Goal: Task Accomplishment & Management: Contribute content

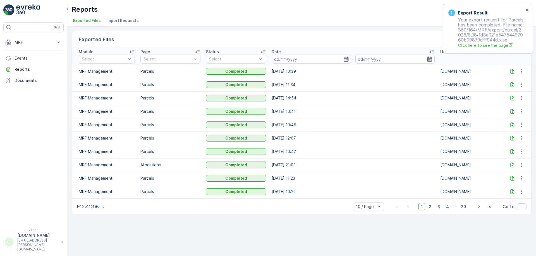
click at [511, 71] on icon at bounding box center [512, 72] width 6 height 6
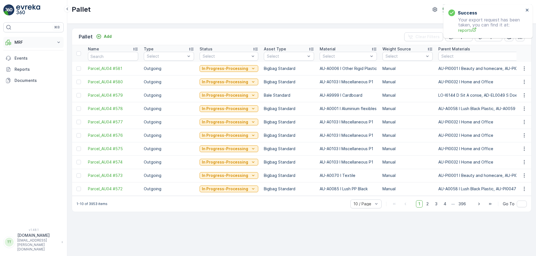
click at [46, 48] on button "MRF" at bounding box center [33, 42] width 60 height 11
click at [28, 75] on p "Process" at bounding box center [21, 76] width 15 height 6
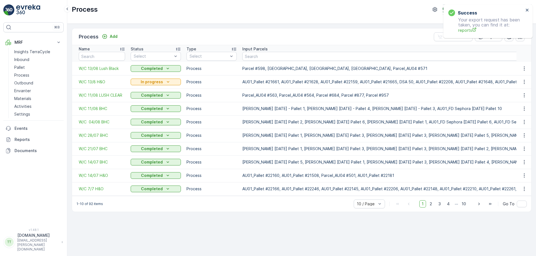
click at [239, 29] on div "Process Add Clear Filters Export" at bounding box center [301, 36] width 459 height 17
click at [527, 11] on icon "close" at bounding box center [527, 10] width 4 height 4
click at [334, 228] on div "Process Add Clear Filters Export Name Status Select Type Select Input Parcels O…" at bounding box center [301, 140] width 469 height 233
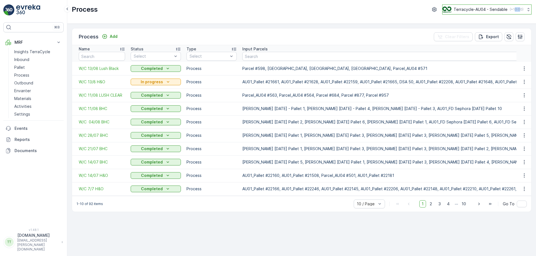
drag, startPoint x: 513, startPoint y: 15, endPoint x: 518, endPoint y: 9, distance: 8.5
click at [518, 9] on div "Process Terracycle-AU04 - Sendable ( +10:00 )" at bounding box center [301, 12] width 469 height 24
click at [518, 9] on p "( +10:00 )" at bounding box center [517, 9] width 14 height 4
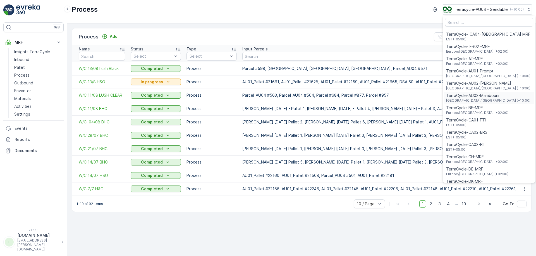
click at [486, 98] on span "TerraCycle-AU03-Mambourin" at bounding box center [488, 96] width 84 height 6
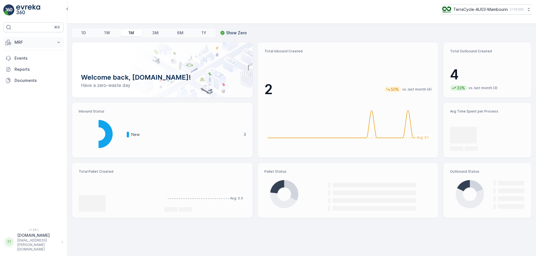
click at [45, 43] on p "MRF" at bounding box center [34, 43] width 38 height 6
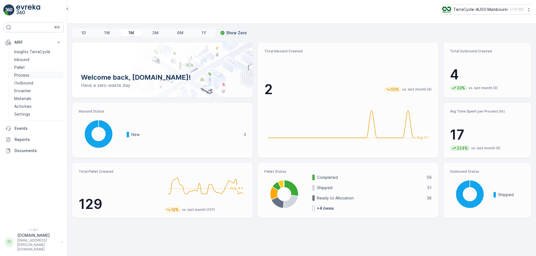
click at [25, 75] on p "Process" at bounding box center [21, 76] width 15 height 6
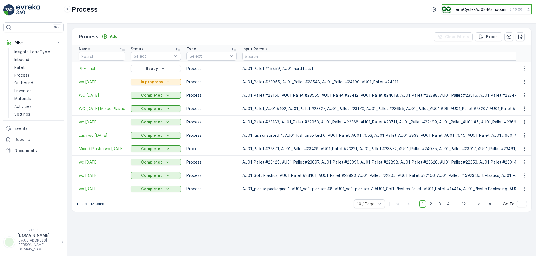
click at [482, 8] on p "TerraCycle-AU03-Mambourin" at bounding box center [480, 10] width 54 height 6
click at [490, 9] on p "TerraCycle-AU03-Mambourin" at bounding box center [480, 10] width 54 height 6
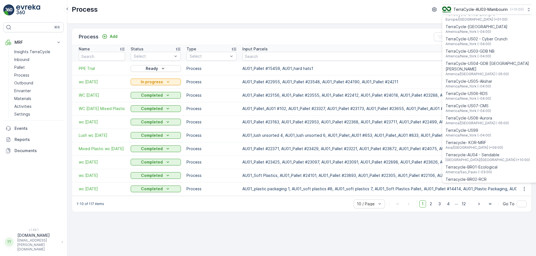
scroll to position [401, 0]
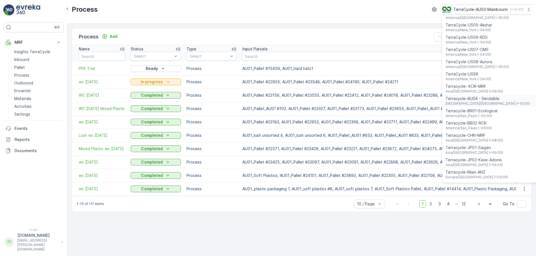
click at [484, 96] on span "Terracycle-AU04 - Sendable" at bounding box center [487, 99] width 84 height 6
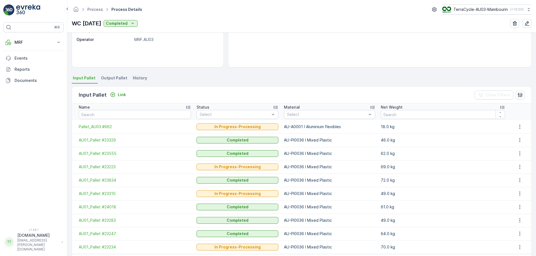
scroll to position [103, 0]
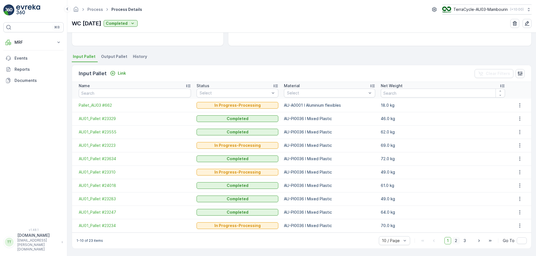
click at [452, 243] on span "2" at bounding box center [456, 241] width 8 height 7
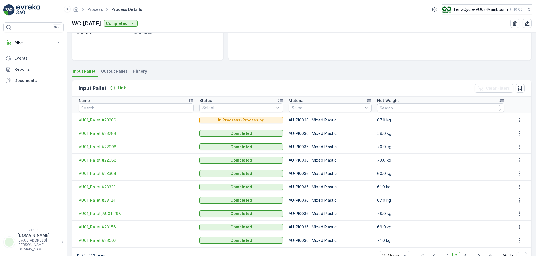
scroll to position [103, 0]
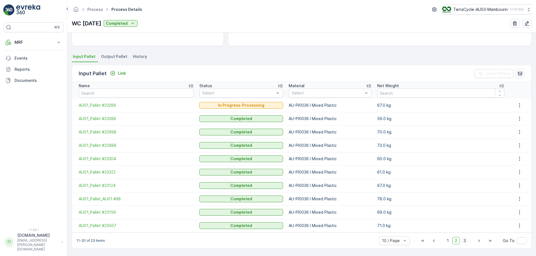
click at [463, 241] on span "3" at bounding box center [465, 241] width 8 height 7
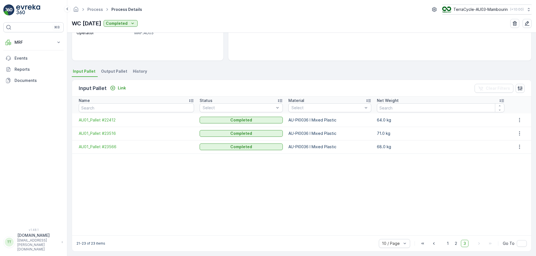
scroll to position [91, 0]
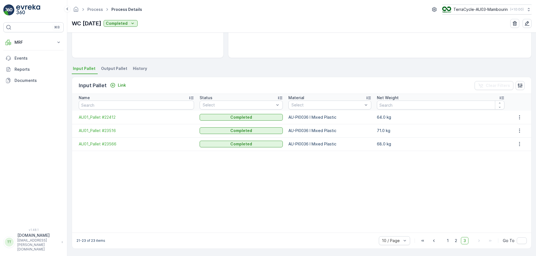
click at [89, 67] on span "Input Pallet" at bounding box center [84, 69] width 23 height 6
click at [457, 243] on span "2" at bounding box center [456, 241] width 8 height 7
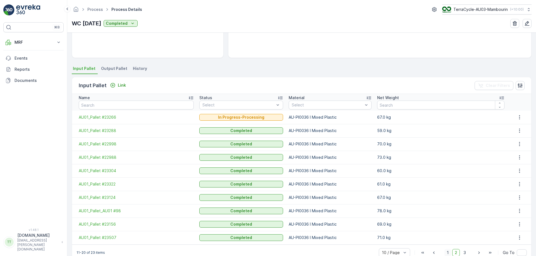
click at [447, 250] on span "1" at bounding box center [447, 253] width 7 height 7
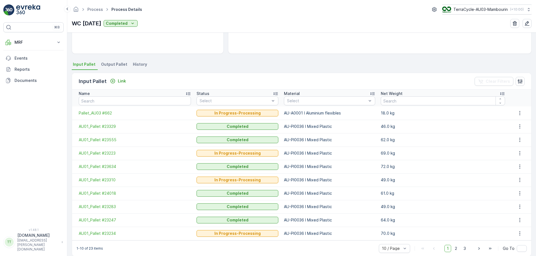
scroll to position [96, 0]
click at [515, 111] on button "button" at bounding box center [520, 112] width 10 height 7
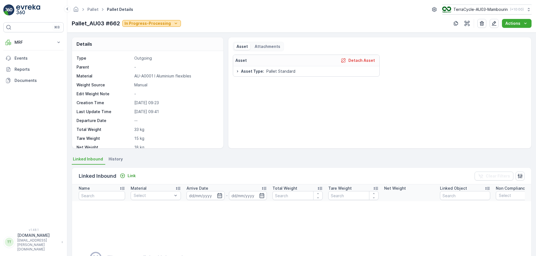
click at [147, 25] on p "In Progress-Processing" at bounding box center [147, 24] width 46 height 6
click at [203, 41] on div "Details" at bounding box center [147, 44] width 151 height 14
click at [160, 22] on p "In Progress-Processing" at bounding box center [153, 24] width 46 height 6
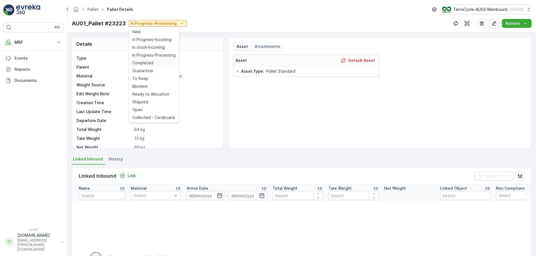
click at [153, 62] on div "Completed" at bounding box center [154, 63] width 48 height 8
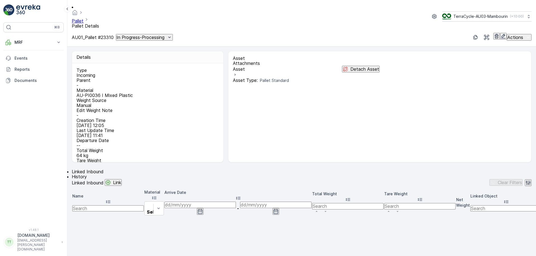
click at [172, 35] on div "In Progress-Processing" at bounding box center [144, 38] width 56 height 6
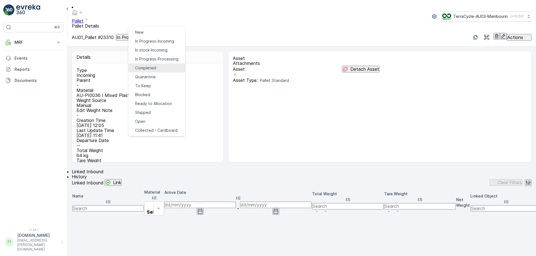
click at [146, 65] on span "Completed" at bounding box center [145, 68] width 21 height 6
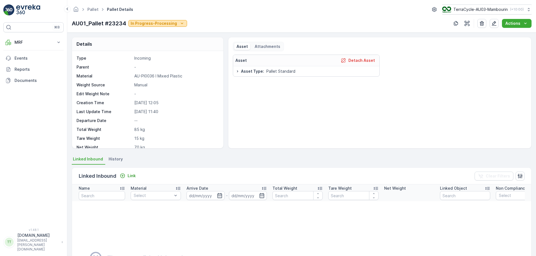
click at [170, 23] on p "In Progress-Processing" at bounding box center [154, 24] width 46 height 6
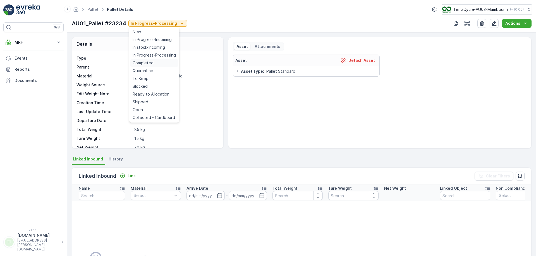
click at [149, 64] on span "Completed" at bounding box center [143, 63] width 21 height 6
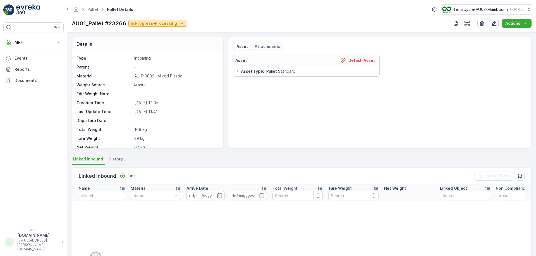
click at [166, 23] on p "In Progress-Processing" at bounding box center [154, 24] width 46 height 6
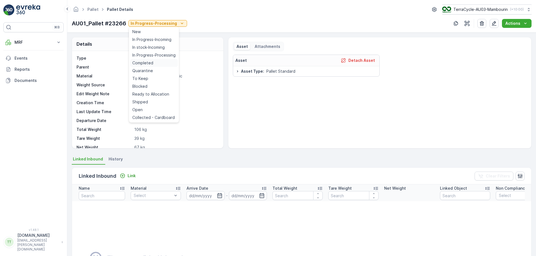
click at [149, 61] on span "Completed" at bounding box center [142, 63] width 21 height 6
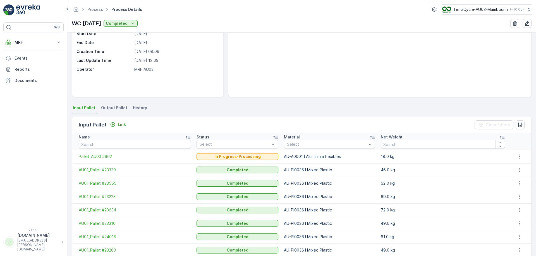
scroll to position [103, 0]
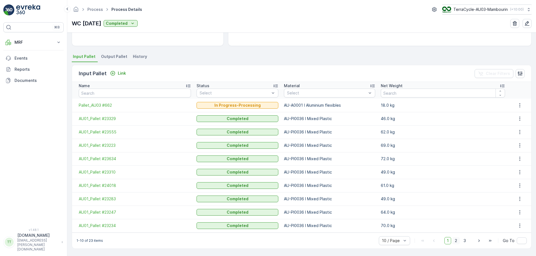
click at [453, 243] on span "2" at bounding box center [456, 241] width 8 height 7
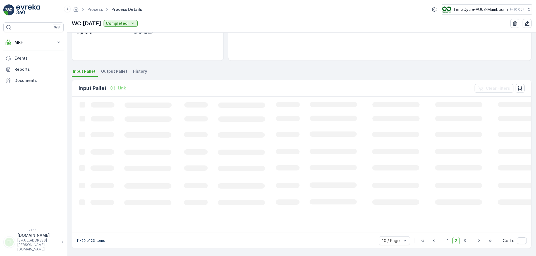
scroll to position [88, 0]
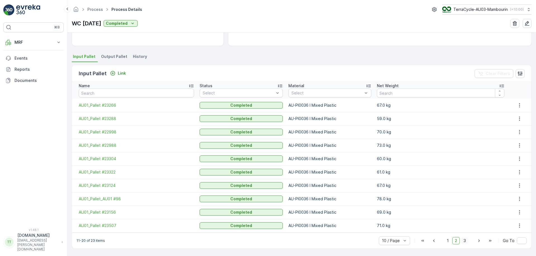
click at [463, 242] on span "3" at bounding box center [465, 241] width 8 height 7
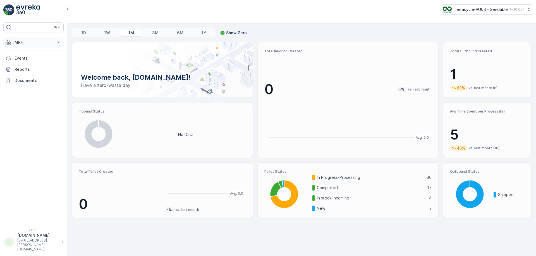
click at [61, 42] on button "MRF" at bounding box center [33, 42] width 60 height 11
click at [25, 77] on p "Process" at bounding box center [21, 76] width 15 height 6
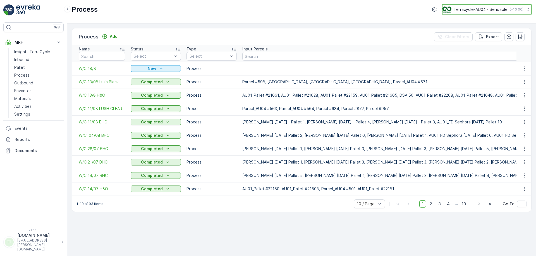
click at [490, 13] on button "Terracycle-AU04 - Sendable ( +10:00 )" at bounding box center [486, 9] width 89 height 10
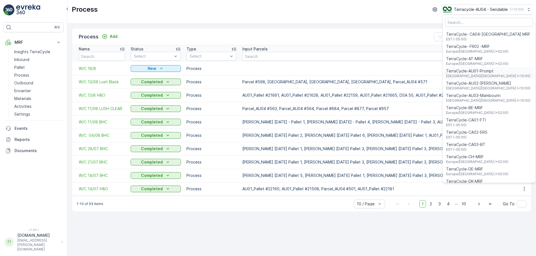
click at [478, 70] on span "TerraCycle-AU01-Prompt" at bounding box center [488, 71] width 84 height 6
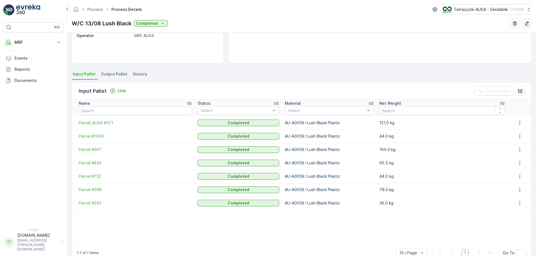
scroll to position [85, 0]
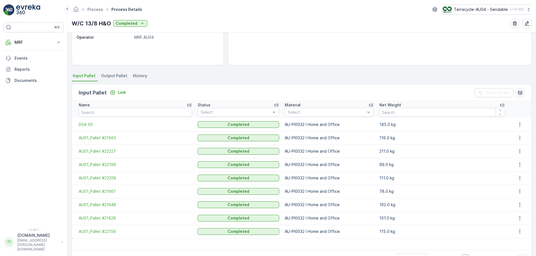
scroll to position [85, 0]
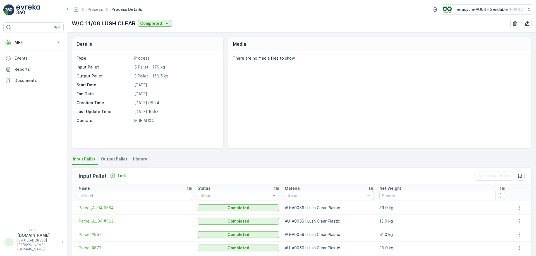
scroll to position [94, 0]
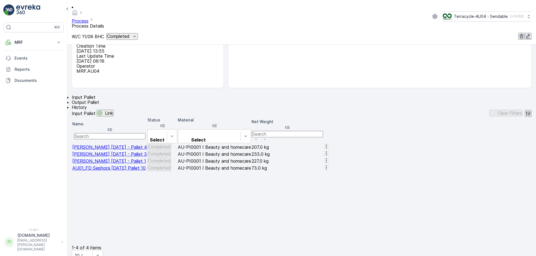
scroll to position [73, 0]
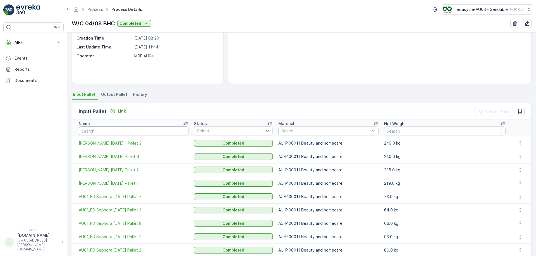
scroll to position [103, 0]
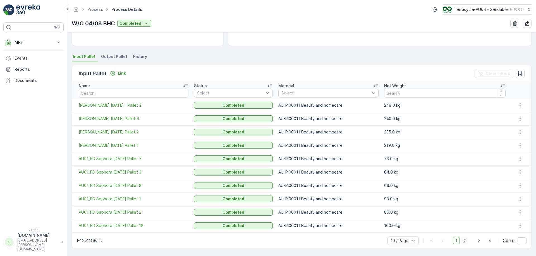
click at [463, 244] on span "2" at bounding box center [465, 241] width 8 height 7
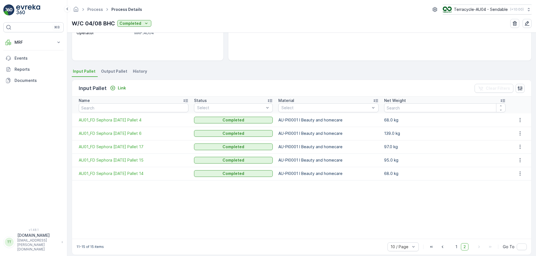
scroll to position [94, 0]
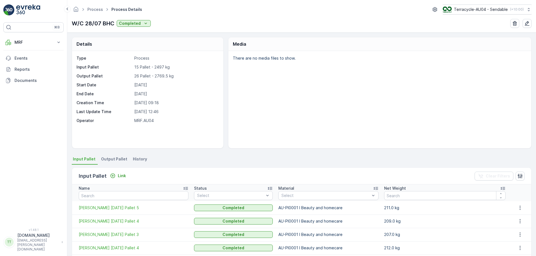
scroll to position [103, 0]
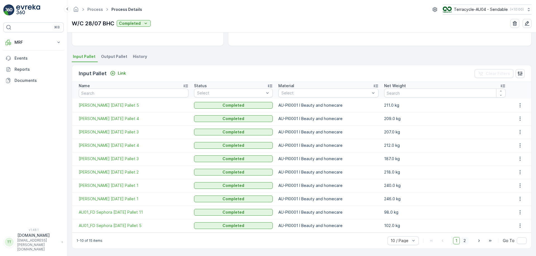
click at [464, 241] on span "2" at bounding box center [465, 241] width 8 height 7
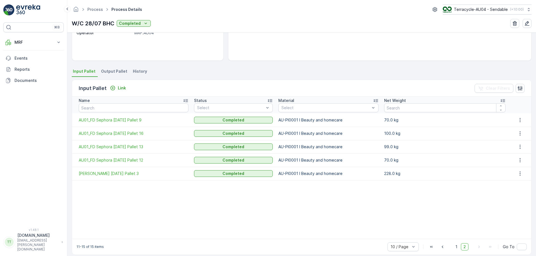
scroll to position [94, 0]
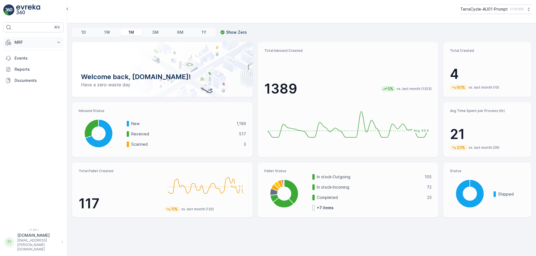
click at [49, 41] on p "MRF" at bounding box center [34, 43] width 38 height 6
click at [33, 73] on link "Process" at bounding box center [38, 75] width 52 height 8
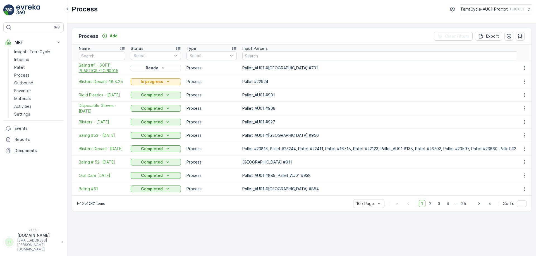
click at [94, 68] on span "Baling #1 - SOFT PLASTICS -TCPI0015" at bounding box center [102, 68] width 46 height 11
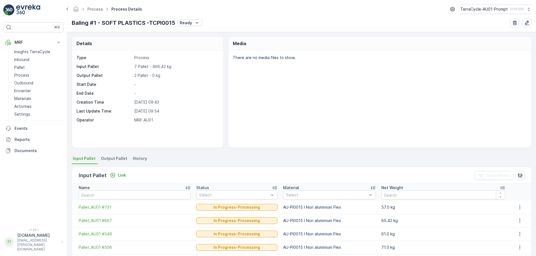
click at [223, 121] on div "Details Type Process Input Pallet 7 Pallet - 466.42 kg Output Pallet 2 Pallet -…" at bounding box center [148, 93] width 152 height 112
click at [482, 10] on p "TerraCycle-AU01-Prompt" at bounding box center [483, 9] width 47 height 6
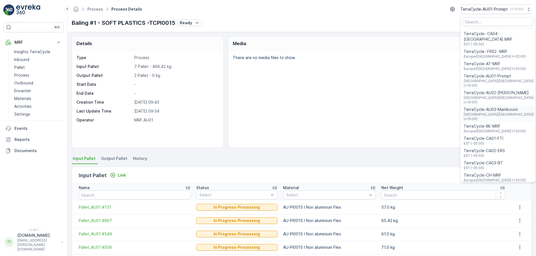
click at [477, 107] on span "TerraCycle-AU03-Mambourin" at bounding box center [499, 110] width 70 height 6
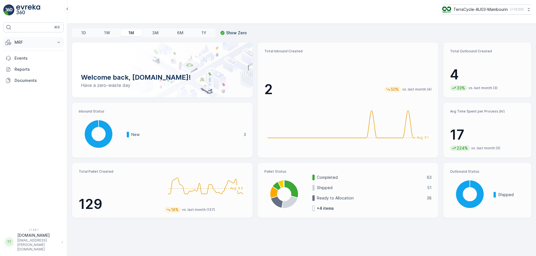
click at [36, 44] on p "MRF" at bounding box center [34, 43] width 38 height 6
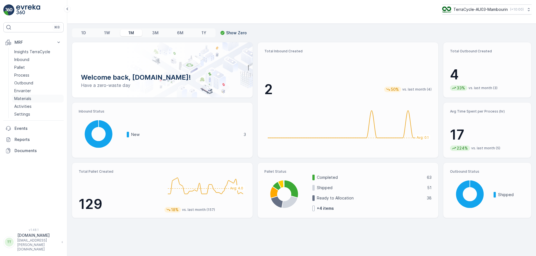
click at [38, 97] on link "Materials" at bounding box center [38, 99] width 52 height 8
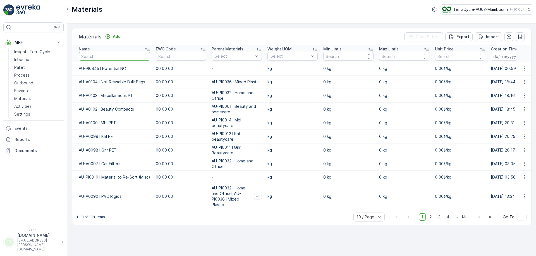
click at [109, 57] on input "text" at bounding box center [114, 56] width 71 height 9
paste input "AU-A0091 I Garments"
type input "AU-A0091 I Garments"
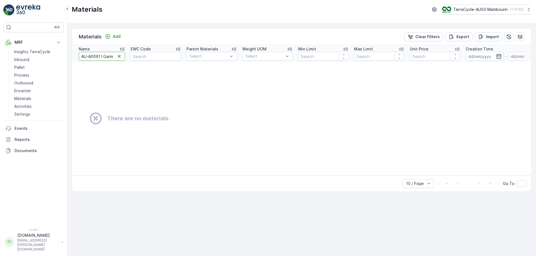
scroll to position [0, 8]
drag, startPoint x: 101, startPoint y: 55, endPoint x: 133, endPoint y: 60, distance: 31.6
click at [133, 60] on tr "Name AU-A0091 I Garments EWC Code Parent Materials Select Weight UOM Select Min…" at bounding box center [356, 53] width 569 height 17
type input "AU-A0091"
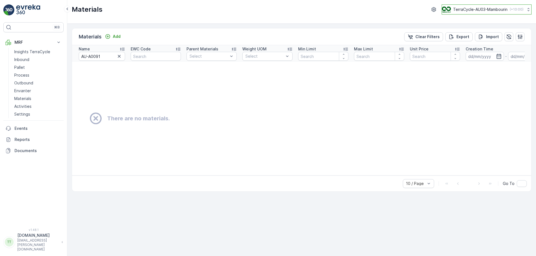
click at [472, 10] on p "TerraCycle-AU03-Mambourin" at bounding box center [480, 10] width 54 height 6
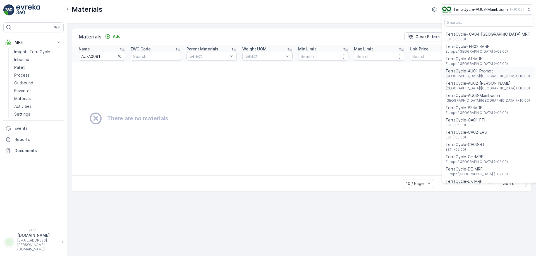
click at [461, 74] on span "Australia/Sydney (+10:00)" at bounding box center [487, 76] width 84 height 4
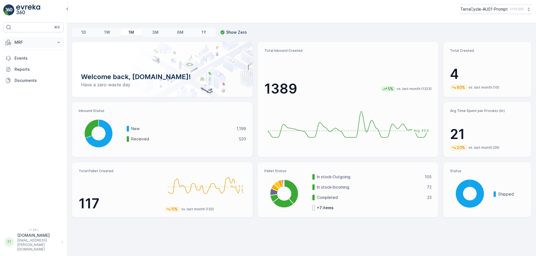
click at [51, 45] on button "MRF" at bounding box center [33, 42] width 60 height 11
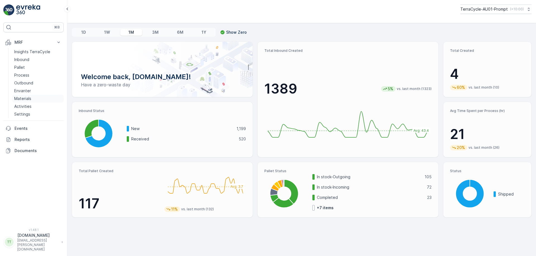
click at [25, 98] on p "Materials" at bounding box center [22, 99] width 17 height 6
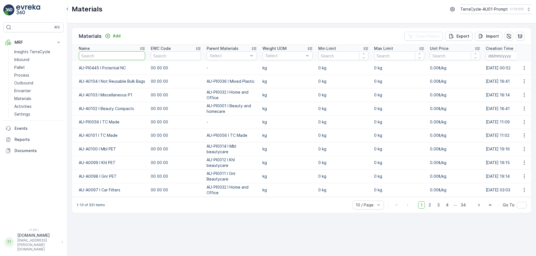
click at [104, 56] on input "text" at bounding box center [112, 55] width 66 height 9
paste input "AU-A0091 I Garments"
type input "AU-A0091 I Garments"
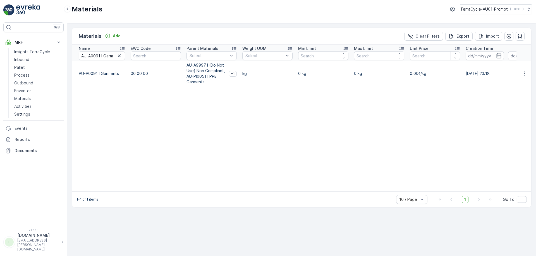
click at [128, 58] on th "EWC Code" at bounding box center [156, 53] width 56 height 17
click at [102, 58] on input "AU-A0091 I Garments" at bounding box center [102, 55] width 46 height 9
paste input "• AU-A0093 I Leather glove"
type input "• AU-A0093 I Leather gloves"
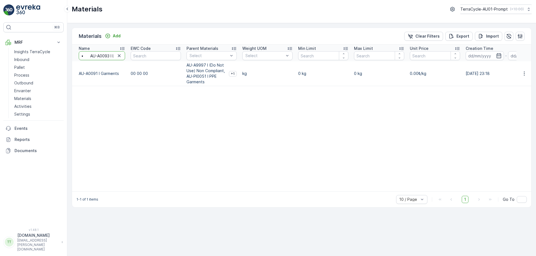
click at [102, 58] on input "• AU-A0093 I Leather gloves" at bounding box center [102, 55] width 46 height 9
drag, startPoint x: 84, startPoint y: 55, endPoint x: 81, endPoint y: 55, distance: 3.6
click at [81, 55] on input "• AU-A0093 I Leather gloves" at bounding box center [102, 55] width 46 height 9
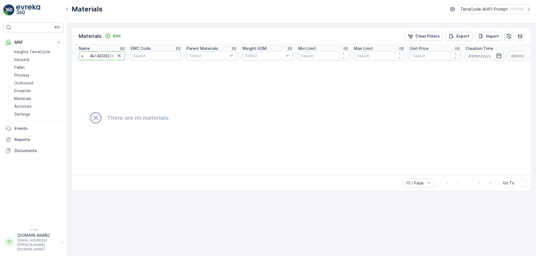
click at [92, 56] on input "• AU-A0093 I Leather gloves" at bounding box center [102, 55] width 46 height 9
drag, startPoint x: 92, startPoint y: 56, endPoint x: 71, endPoint y: 58, distance: 21.3
click at [71, 58] on div "Materials Add Clear Filters Export Import Name • AU-A0093 I Leather gloves EWC …" at bounding box center [301, 139] width 469 height 233
type input "-A0093 I Leather gloves"
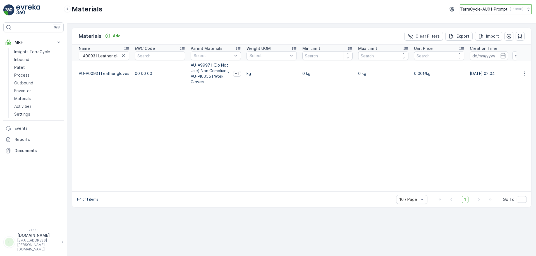
click at [477, 6] on button "TerraCycle-AU01-Prompt ( +10:00 )" at bounding box center [496, 8] width 72 height 9
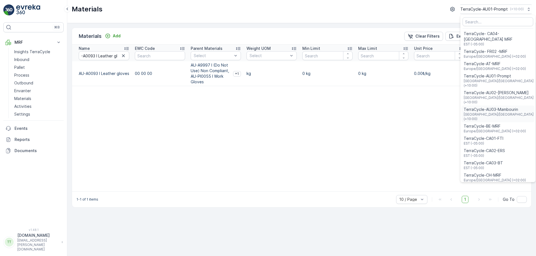
click at [498, 112] on span "[GEOGRAPHIC_DATA]/[GEOGRAPHIC_DATA] (+10:00)" at bounding box center [499, 116] width 70 height 9
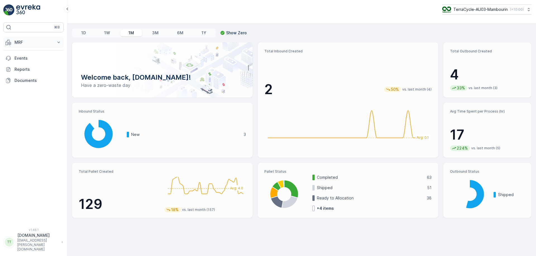
click at [30, 39] on button "MRF" at bounding box center [33, 42] width 60 height 11
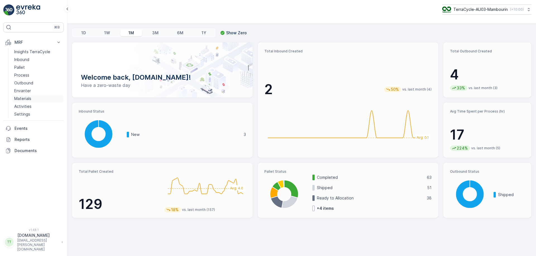
click at [25, 98] on p "Materials" at bounding box center [22, 99] width 17 height 6
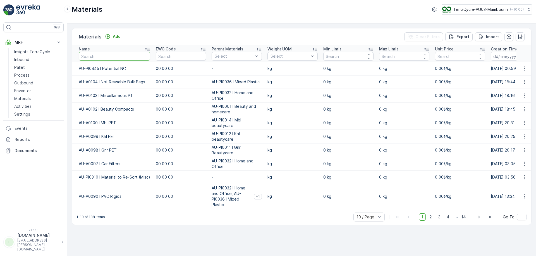
click at [104, 54] on input "text" at bounding box center [114, 56] width 71 height 9
paste input "AU-A0091 I Garments"
type input "AU-A0091 I Garments"
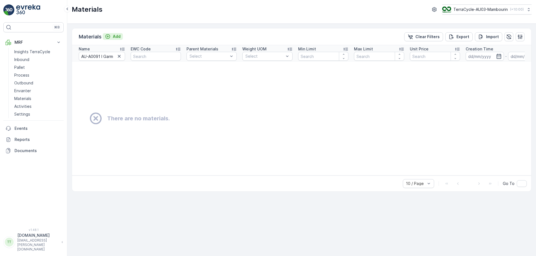
click at [113, 37] on p "Add" at bounding box center [117, 37] width 8 height 6
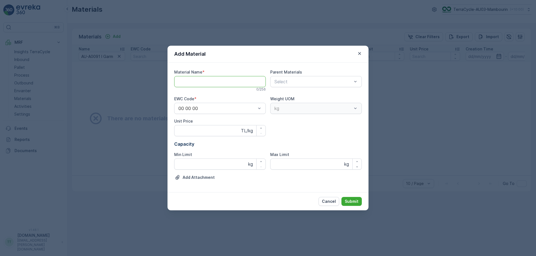
paste Name "AU-A0091 I Garments"
click at [218, 84] on Name "AU-A0091 I Garments" at bounding box center [220, 81] width 92 height 11
type Name "AU-A0091 I Garments"
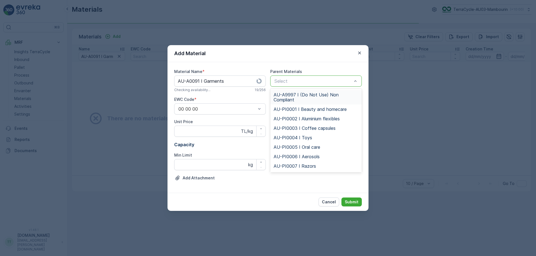
click at [318, 80] on div at bounding box center [313, 81] width 79 height 5
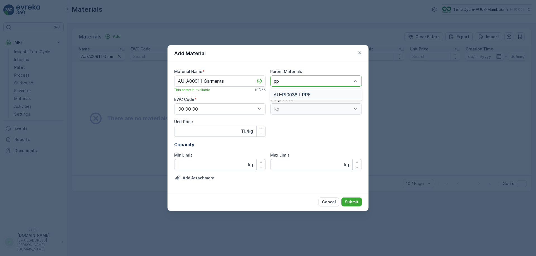
type input "ppe"
click at [310, 94] on div "AU-PI0038 I PPE" at bounding box center [316, 94] width 85 height 5
click at [310, 94] on div "Material Name * AU-A0091 I Garments This name is available 19 / 256 Parent Mate…" at bounding box center [268, 127] width 188 height 117
click at [353, 196] on div "Cancel Submit" at bounding box center [267, 202] width 201 height 18
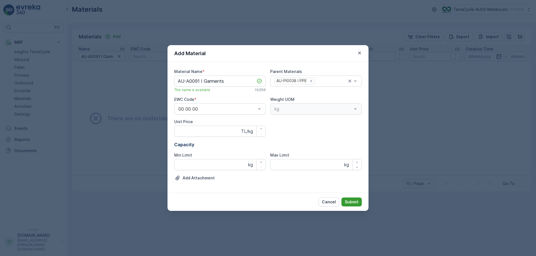
click at [352, 201] on p "Submit" at bounding box center [352, 203] width 14 height 6
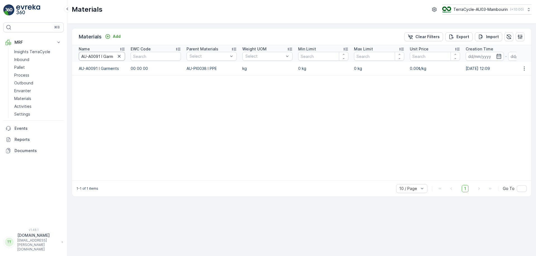
click at [101, 57] on input "AU-A0091 I Garments" at bounding box center [102, 56] width 46 height 9
paste input "• AU-A0093 I Leather glove"
type input "• AU-A0093 I Leather gloves"
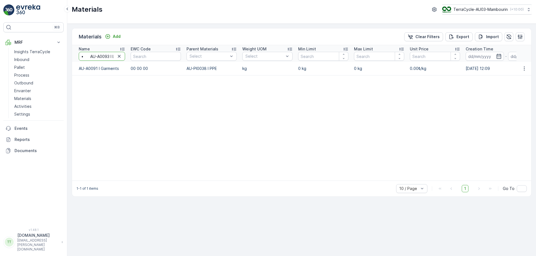
scroll to position [0, 27]
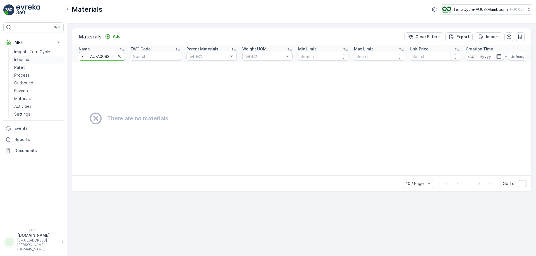
drag, startPoint x: 90, startPoint y: 56, endPoint x: 62, endPoint y: 57, distance: 28.5
click at [62, 57] on div "⌘B MRF Insights TerraCycle Inbound Pallet Process Outbound Envanter Materials A…" at bounding box center [268, 128] width 536 height 256
type input "AU-A0093 I Leather gloves"
drag, startPoint x: 81, startPoint y: 56, endPoint x: 131, endPoint y: 63, distance: 50.3
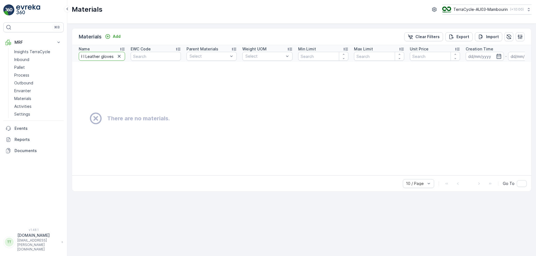
click at [131, 63] on table "Name AU-A0093 I Leather gloves EWC Code Parent Materials Select Weight UOM Sele…" at bounding box center [356, 110] width 569 height 131
click at [114, 36] on p "Add" at bounding box center [117, 37] width 8 height 6
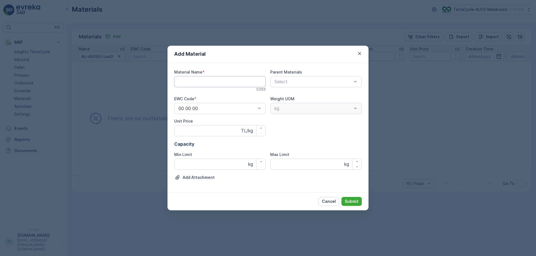
paste Name "AU-A0093 I Leather gloves"
click at [199, 85] on Name "AU-A0093 I Leather gloves" at bounding box center [220, 81] width 92 height 11
type Name "AU-A0093 I Leather gloves"
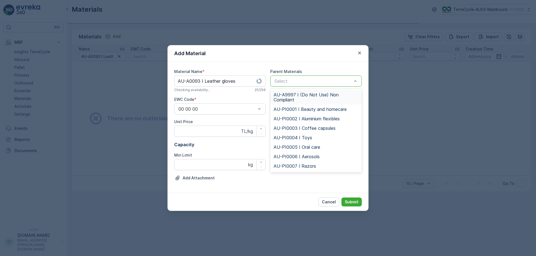
click at [319, 81] on div at bounding box center [313, 81] width 79 height 5
type input "ppe"
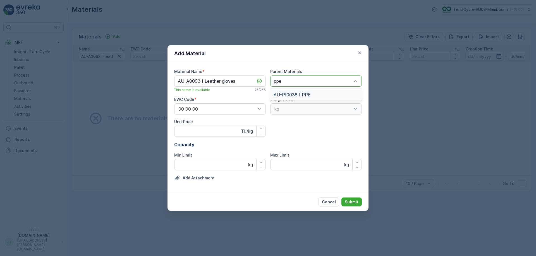
click at [312, 91] on div "AU-PI0038 I PPE" at bounding box center [316, 94] width 92 height 9
click at [352, 203] on p "Submit" at bounding box center [352, 203] width 14 height 6
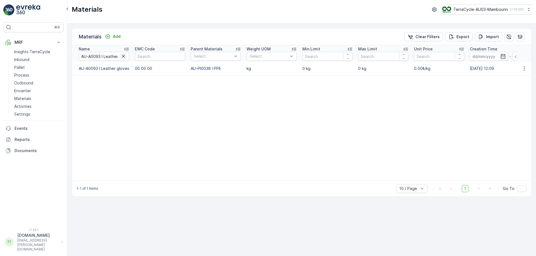
click at [122, 56] on icon "button" at bounding box center [124, 57] width 6 height 6
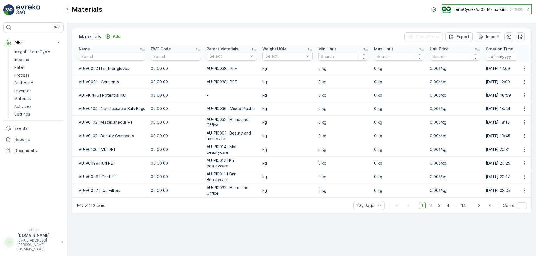
click at [469, 9] on p "TerraCycle-AU03-Mambourin" at bounding box center [480, 10] width 54 height 6
click at [501, 14] on button "TerraCycle-AU03-Mambourin ( +10:00 )" at bounding box center [487, 9] width 90 height 10
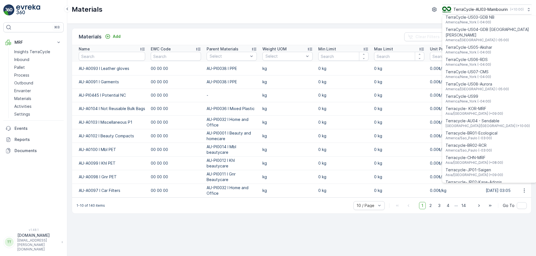
scroll to position [401, 0]
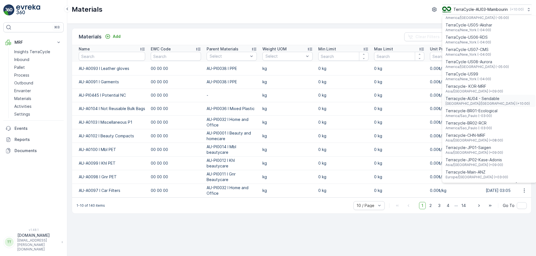
click at [489, 102] on span "[GEOGRAPHIC_DATA]/[GEOGRAPHIC_DATA] (+10:00)" at bounding box center [487, 104] width 84 height 4
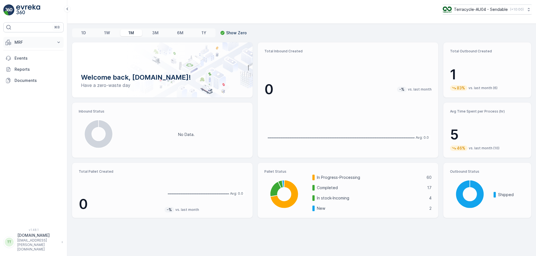
click at [47, 43] on p "MRF" at bounding box center [34, 43] width 38 height 6
click at [30, 75] on link "Process" at bounding box center [38, 75] width 52 height 8
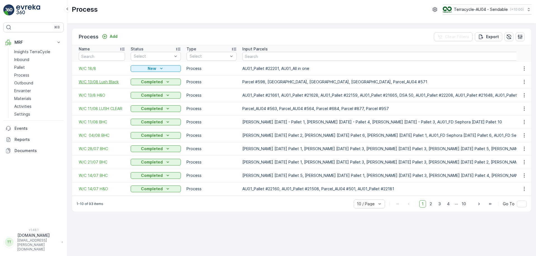
click at [98, 80] on span "W/C 13/08 Lush Black" at bounding box center [102, 82] width 46 height 6
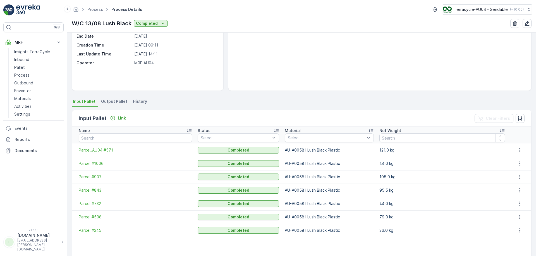
scroll to position [65, 0]
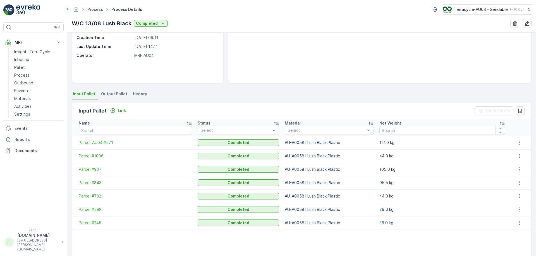
click at [91, 10] on link "Process" at bounding box center [95, 9] width 16 height 5
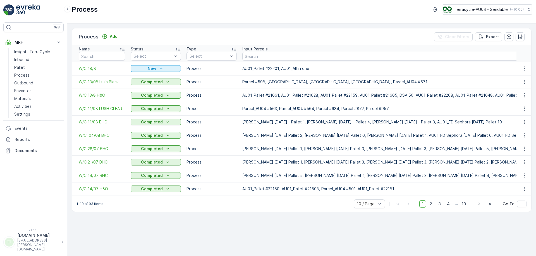
click at [298, 224] on div "Process Add Clear Filters Export Name Status Select Type Select Input Parcels O…" at bounding box center [301, 140] width 469 height 233
